Goal: Task Accomplishment & Management: Complete application form

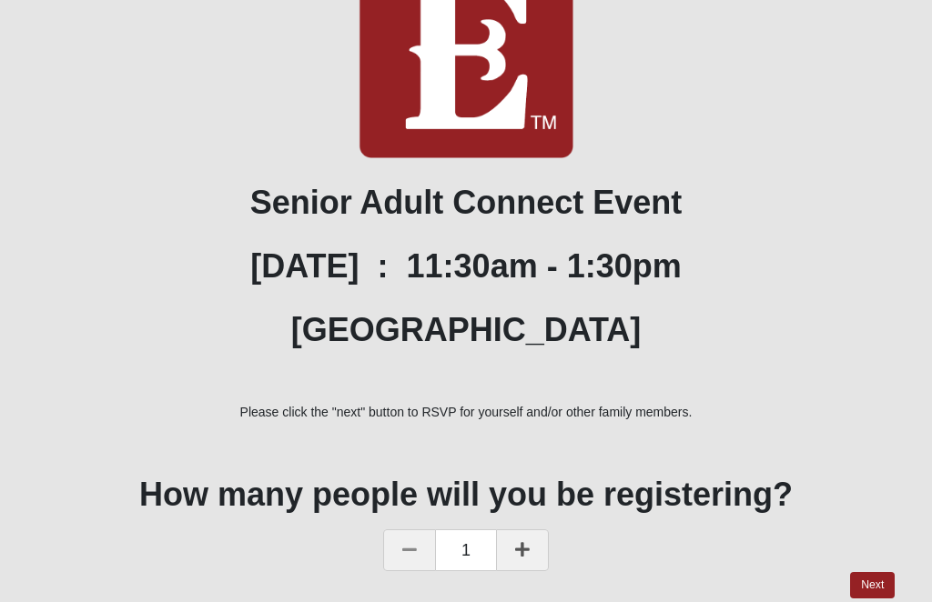
scroll to position [317, 0]
click at [894, 590] on link "Next" at bounding box center [872, 586] width 45 height 26
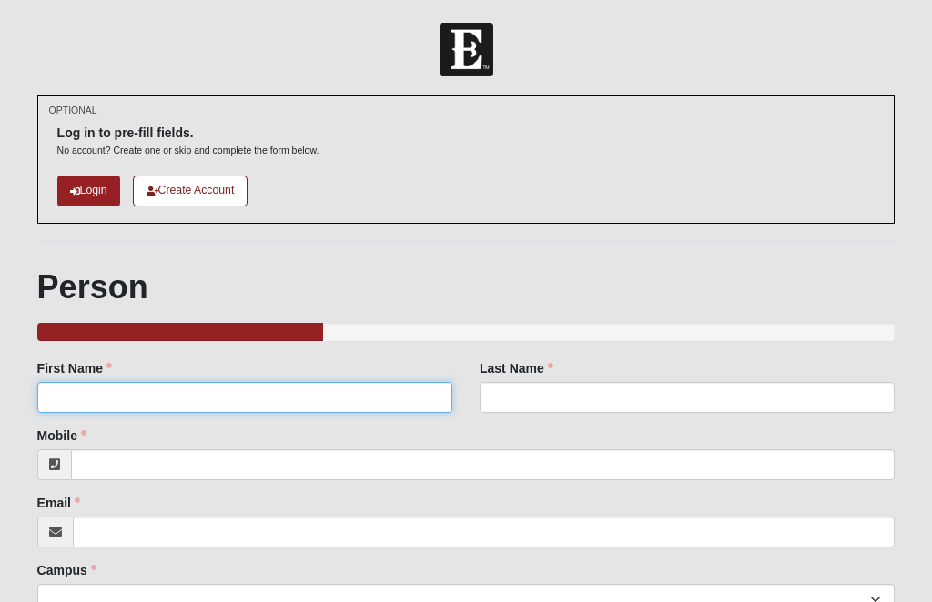
click at [164, 403] on input "First Name" at bounding box center [244, 397] width 415 height 31
type input "[PERSON_NAME]"
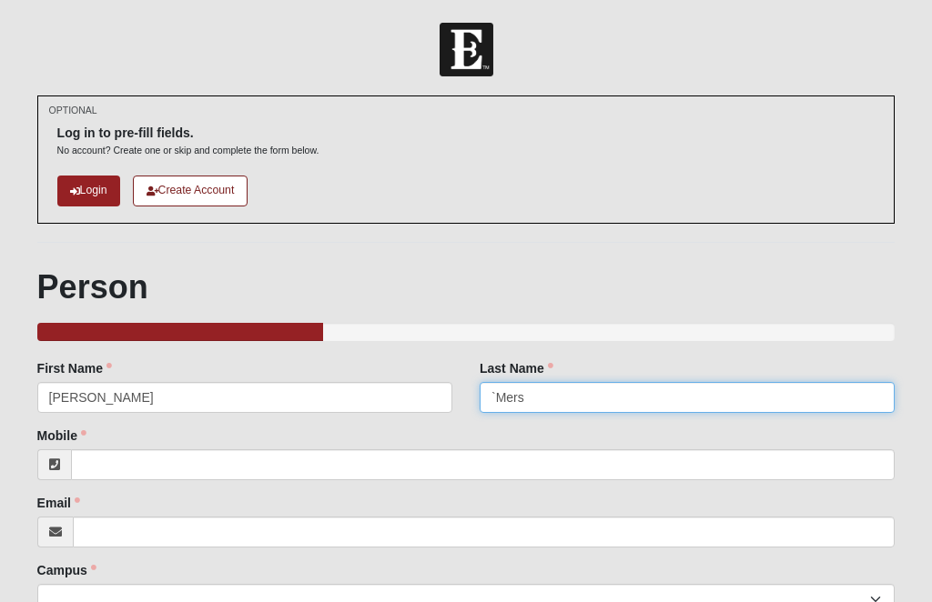
type input "`Mers"
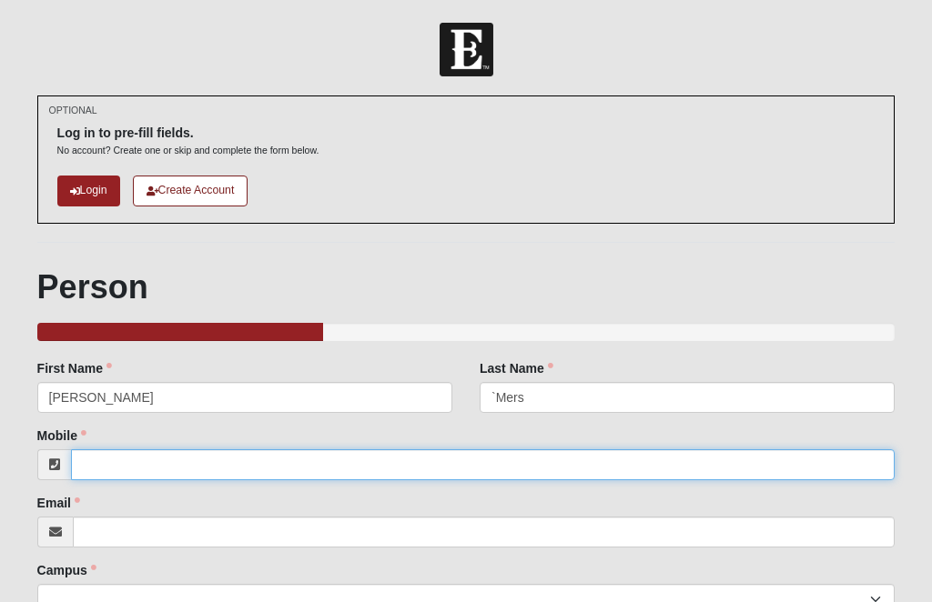
click at [165, 461] on input "Mobile" at bounding box center [483, 465] width 824 height 31
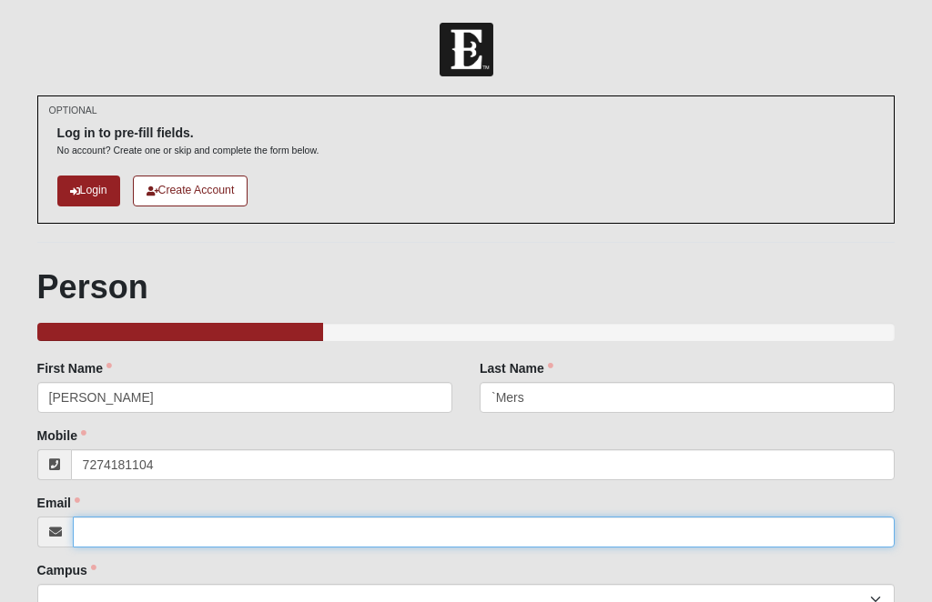
click at [156, 526] on input "Email" at bounding box center [484, 532] width 823 height 31
type input "[PHONE_NUMBER]"
type input "[EMAIL_ADDRESS][DOMAIN_NAME]"
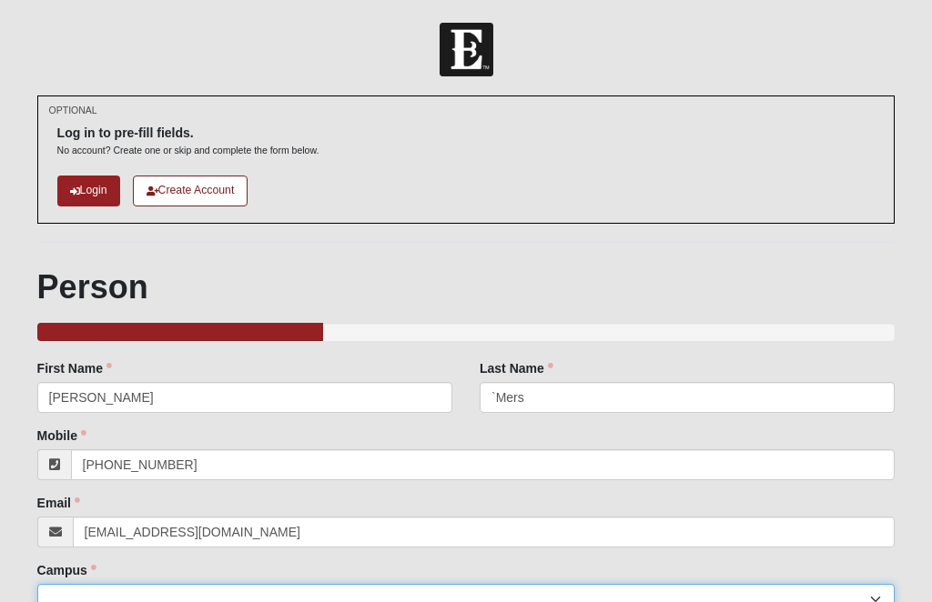
click at [194, 592] on select "[GEOGRAPHIC_DATA] [GEOGRAPHIC_DATA] (Coming Soon) Eleven22 Online [PERSON_NAME]…" at bounding box center [466, 599] width 858 height 31
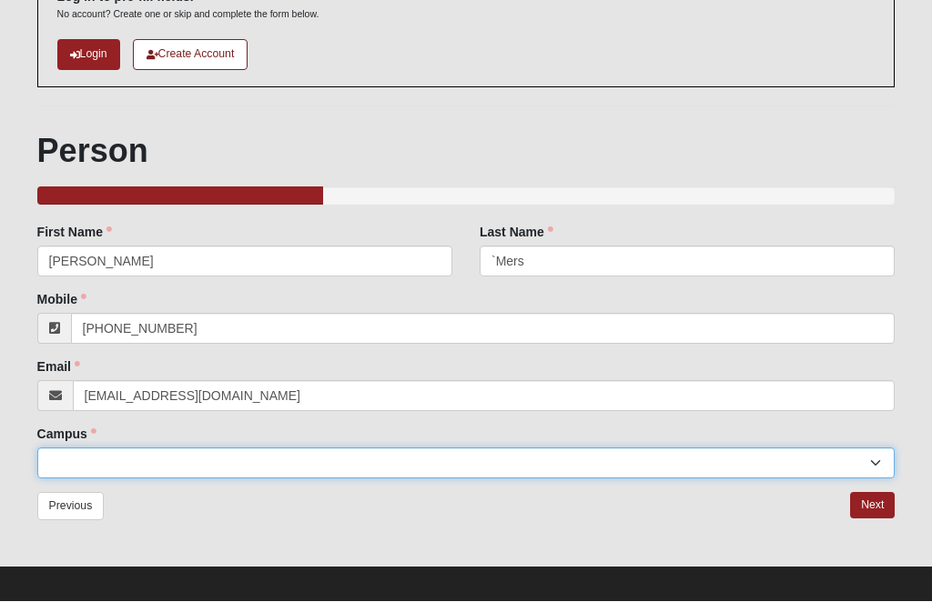
scroll to position [86, 0]
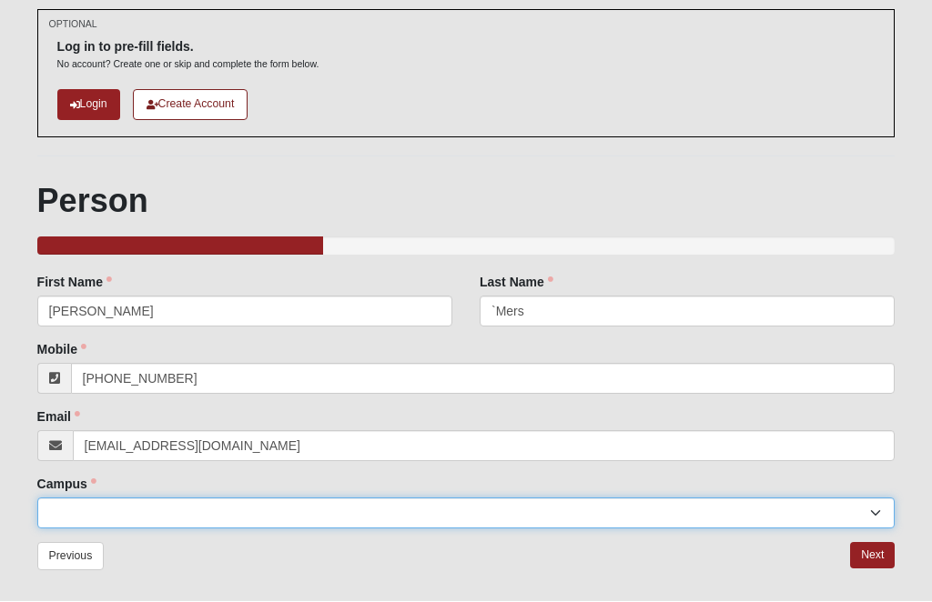
select select "3"
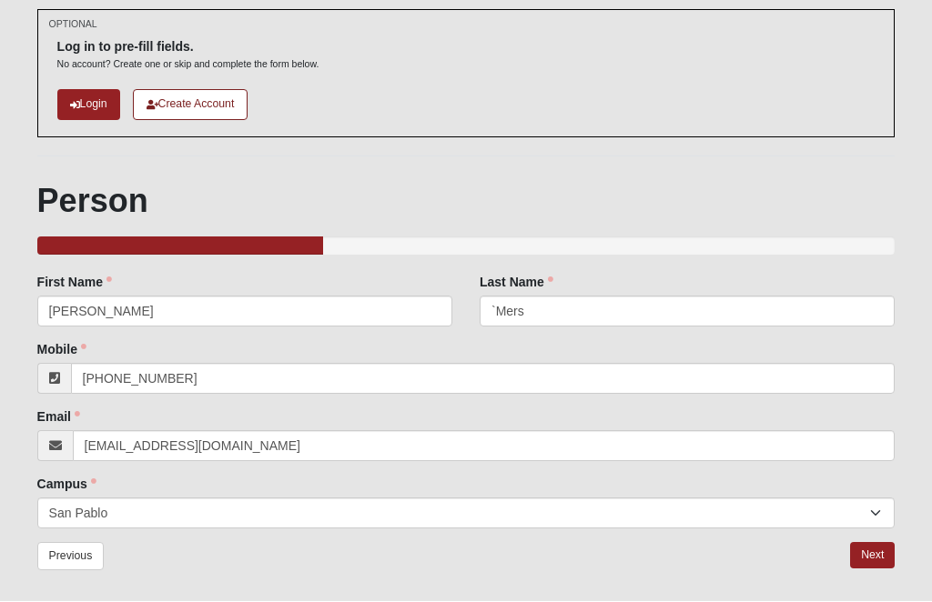
click at [876, 555] on link "Next" at bounding box center [872, 556] width 45 height 26
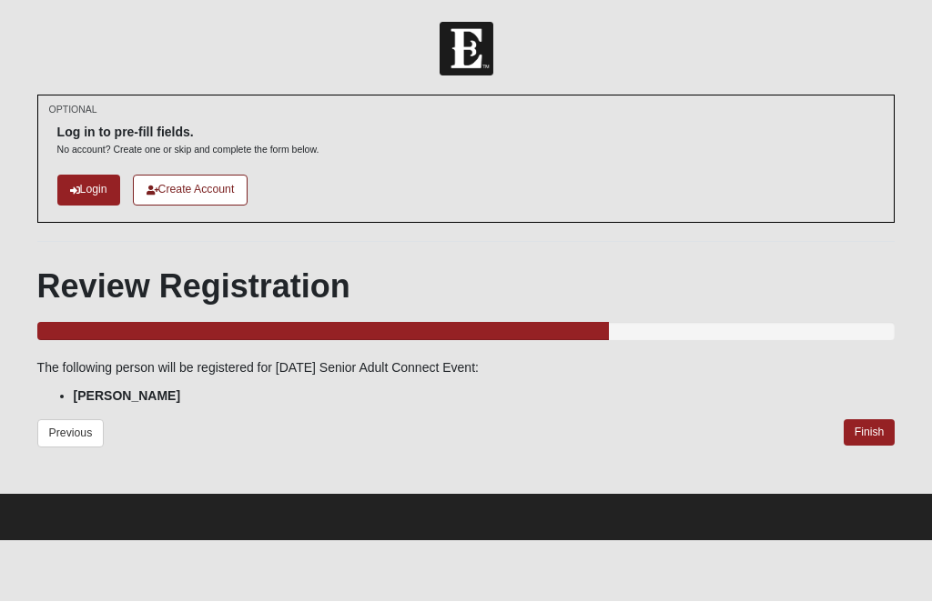
click at [197, 395] on li "[PERSON_NAME]" at bounding box center [485, 397] width 822 height 19
click at [70, 434] on link "Previous" at bounding box center [70, 434] width 67 height 28
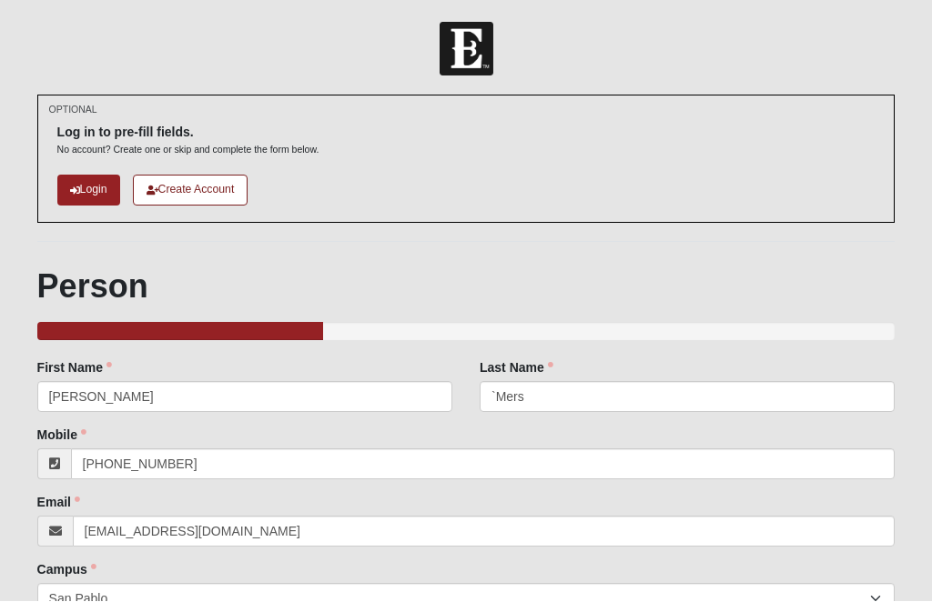
scroll to position [1, 0]
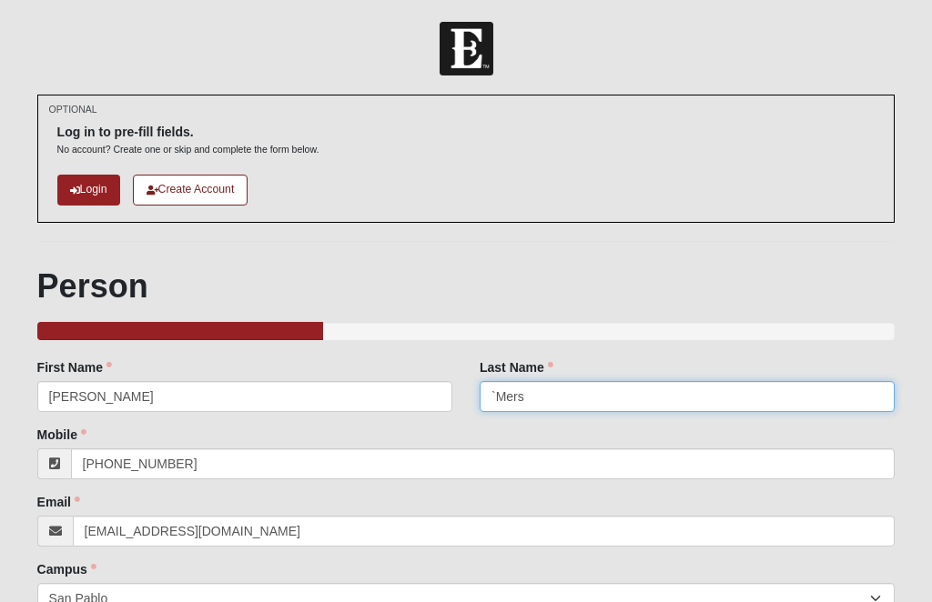
click at [590, 397] on input "`Mers" at bounding box center [687, 396] width 415 height 31
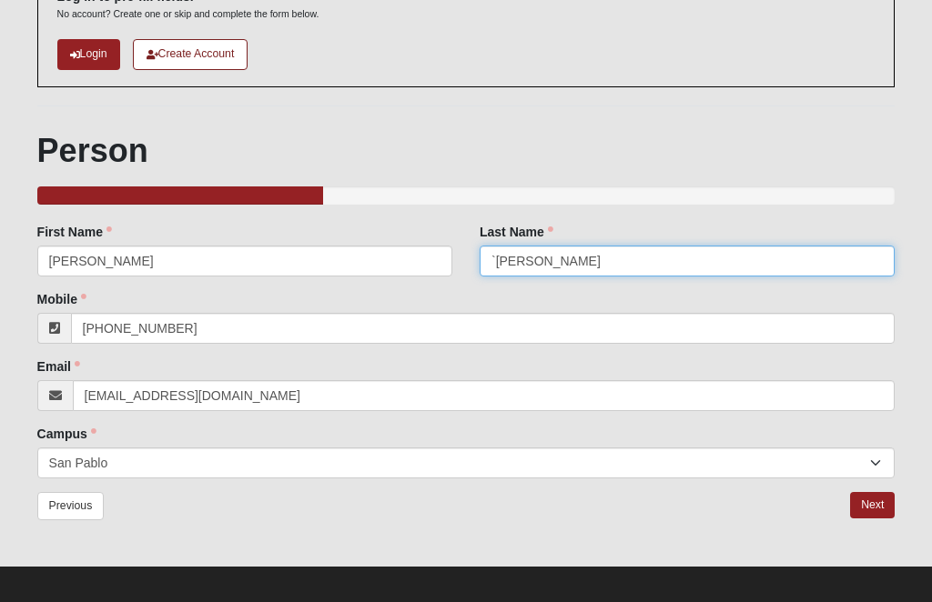
scroll to position [136, 0]
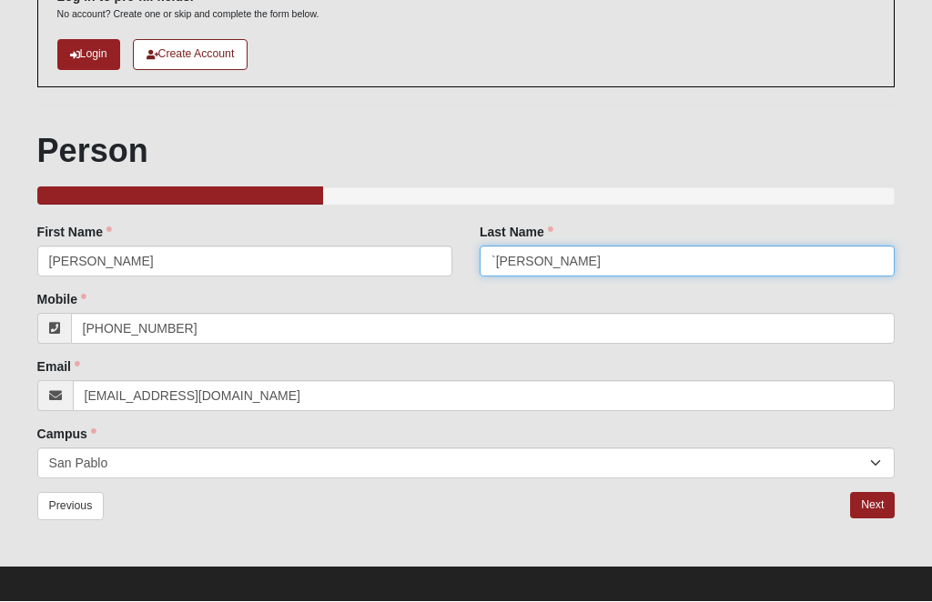
type input "`[PERSON_NAME]"
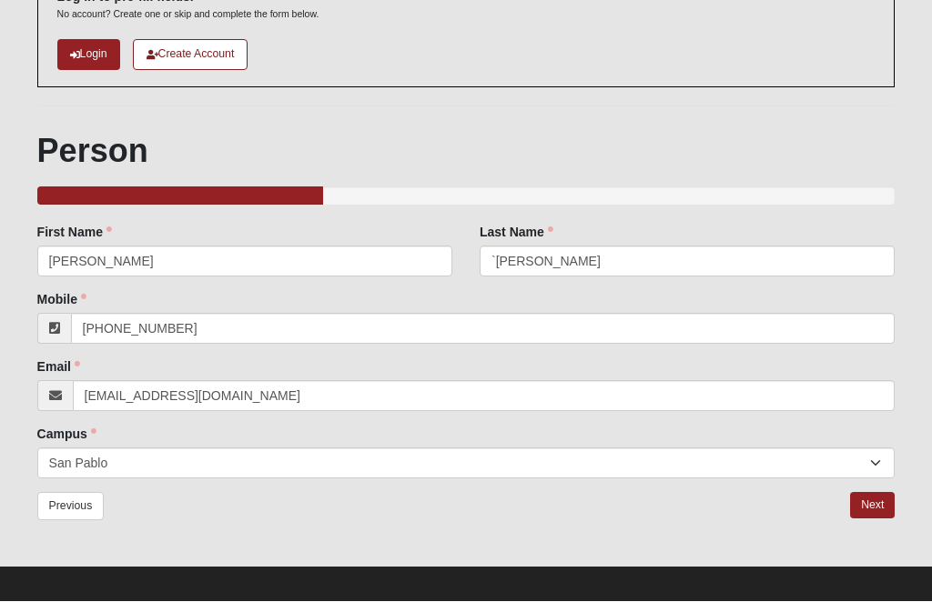
click at [881, 503] on link "Next" at bounding box center [872, 506] width 45 height 26
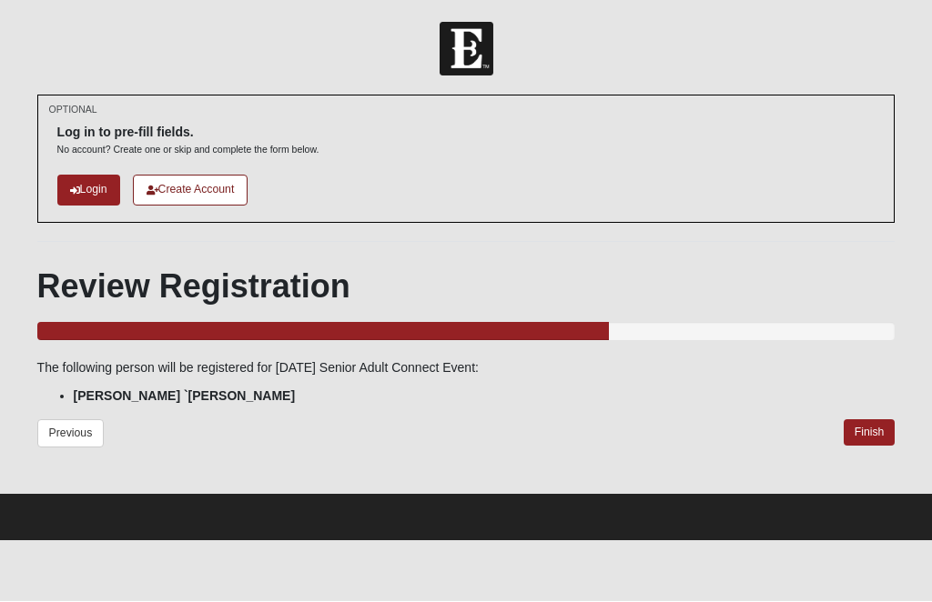
click at [871, 437] on link "Finish" at bounding box center [870, 433] width 52 height 26
